Goal: Information Seeking & Learning: Understand process/instructions

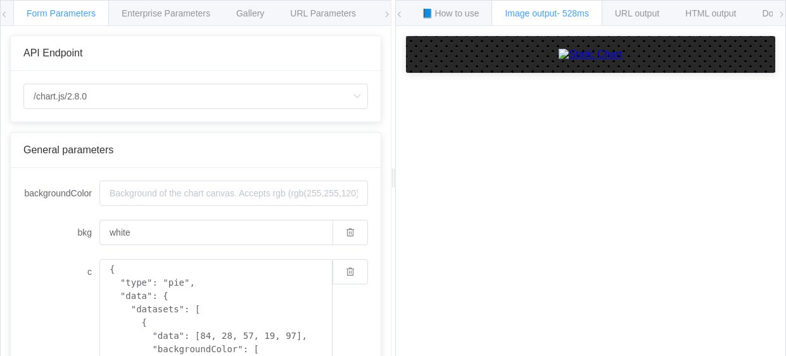
click at [709, 333] on div "How to maximize Image Charts in 3 steps Read the step-by-step guide to the Imag…" at bounding box center [591, 200] width 390 height 349
click at [640, 355] on div "How to maximize Image Charts in 3 steps Read the step-by-step guide to the Imag…" at bounding box center [591, 200] width 390 height 349
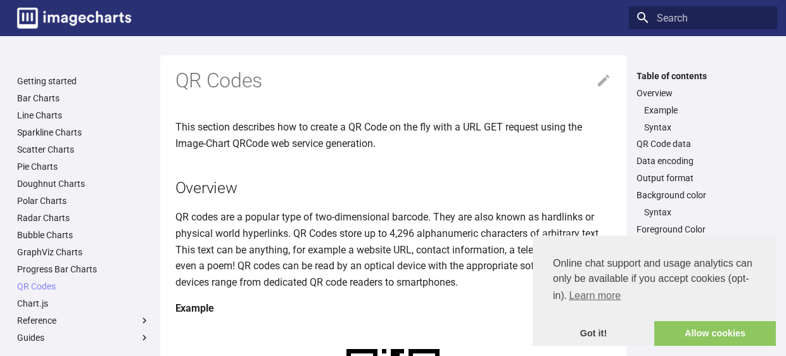
click at [603, 339] on link "Got it!" at bounding box center [593, 333] width 122 height 25
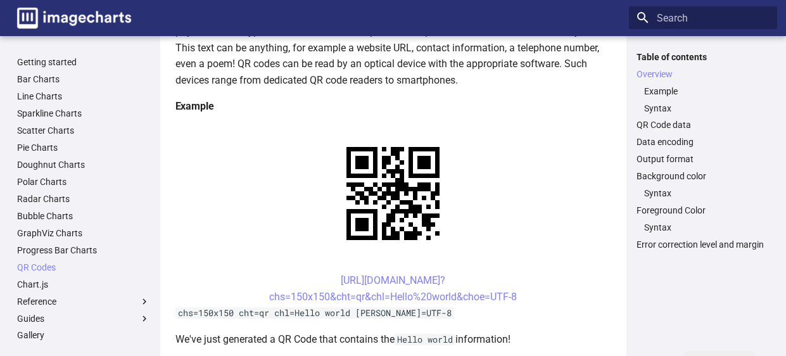
scroll to position [227, 0]
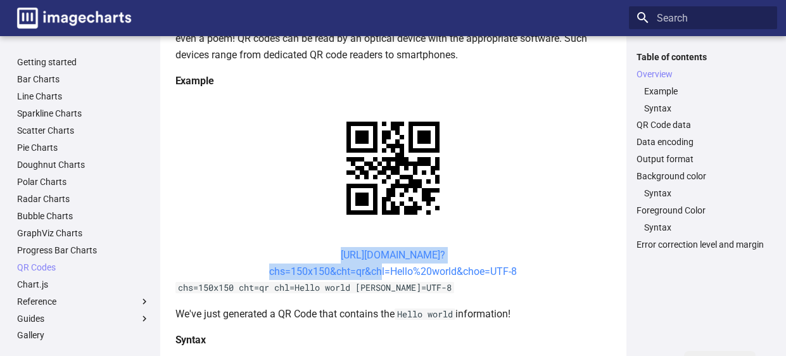
drag, startPoint x: 318, startPoint y: 256, endPoint x: 380, endPoint y: 272, distance: 64.2
click at [380, 272] on center "[URL][DOMAIN_NAME]? chs=150x150&cht=qr&chl=Hello%20world&choe=UTF-8" at bounding box center [393, 263] width 436 height 32
click at [316, 253] on center "[URL][DOMAIN_NAME]? chs=150x150&cht=qr&chl=Hello%20world&choe=UTF-8" at bounding box center [393, 263] width 436 height 32
drag, startPoint x: 316, startPoint y: 253, endPoint x: 389, endPoint y: 272, distance: 75.1
click at [389, 272] on center "[URL][DOMAIN_NAME]? chs=150x150&cht=qr&chl=Hello%20world&choe=UTF-8" at bounding box center [393, 263] width 436 height 32
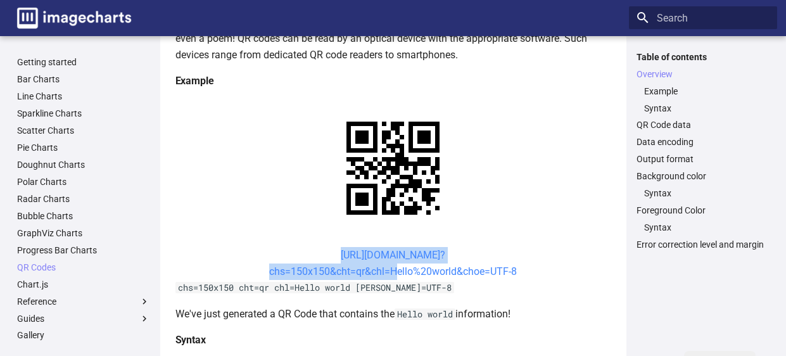
copy link "[URL][DOMAIN_NAME]? chs=150x150&cht=qr&chl="
